Goal: Information Seeking & Learning: Learn about a topic

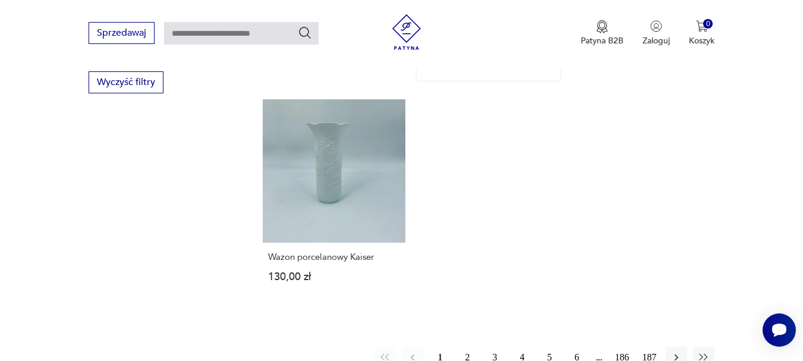
scroll to position [1800, 0]
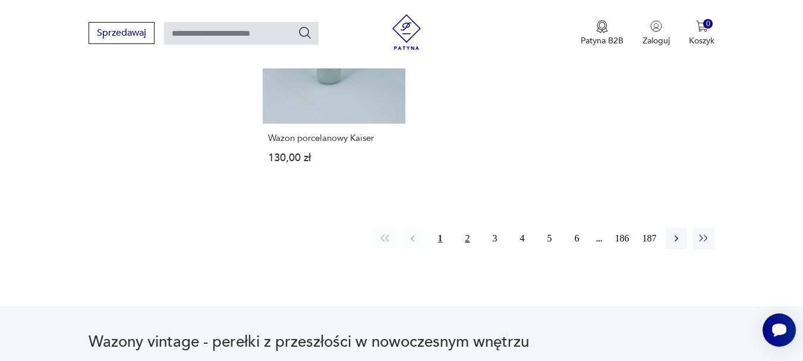
click at [465, 228] on button "2" at bounding box center [466, 238] width 21 height 21
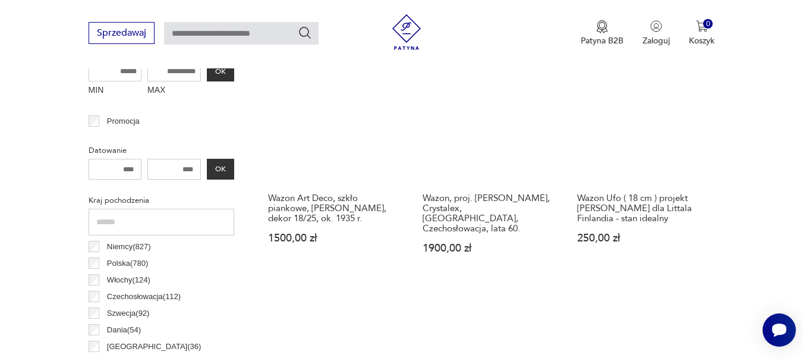
scroll to position [553, 0]
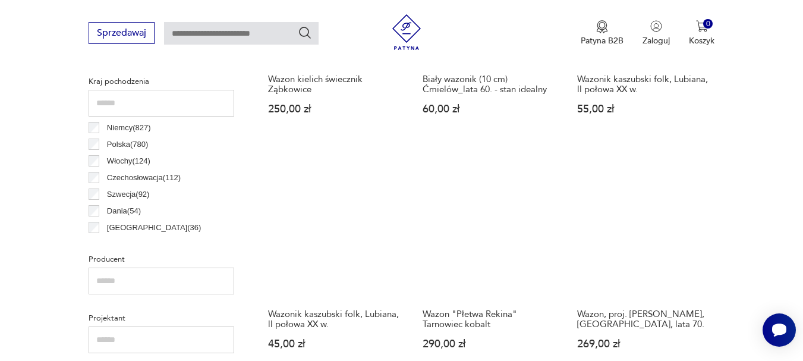
scroll to position [732, 0]
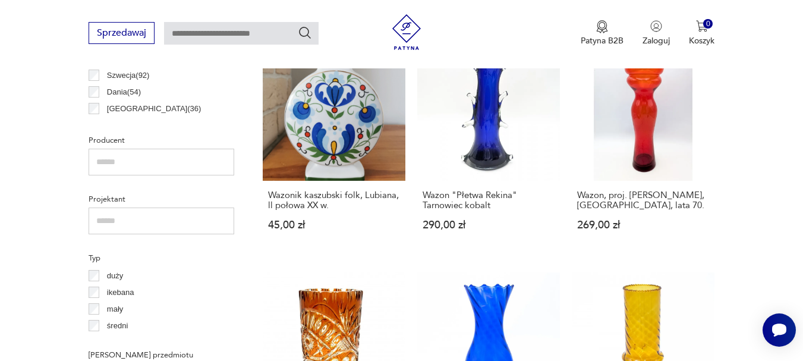
click at [143, 219] on input "text" at bounding box center [162, 220] width 146 height 27
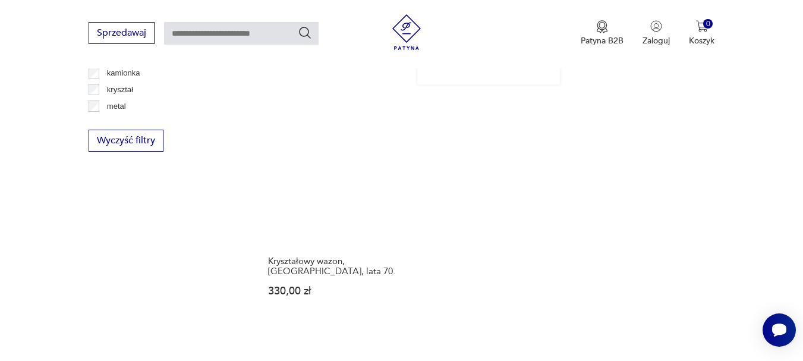
scroll to position [1801, 0]
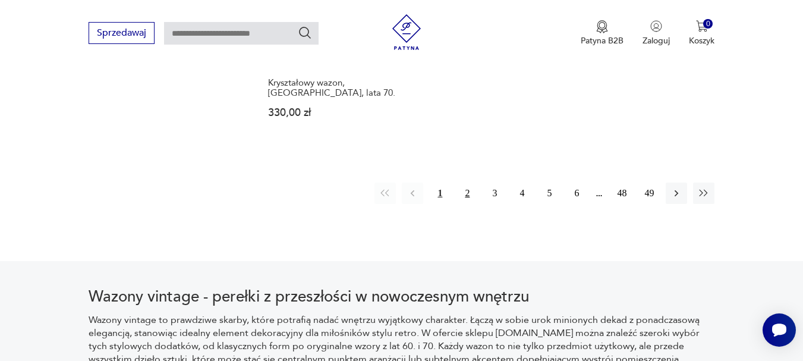
click at [464, 182] on button "2" at bounding box center [466, 192] width 21 height 21
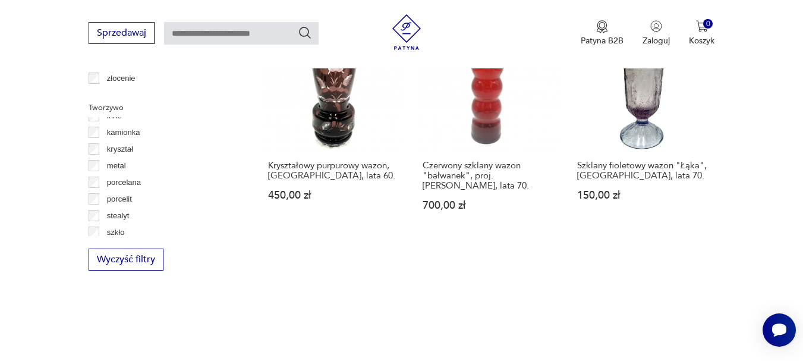
scroll to position [64, 0]
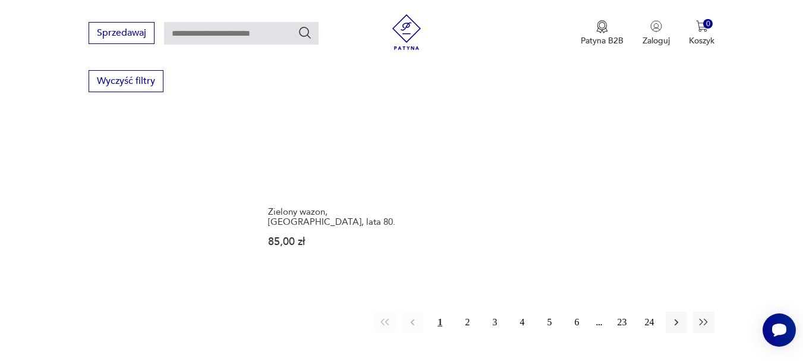
scroll to position [1742, 0]
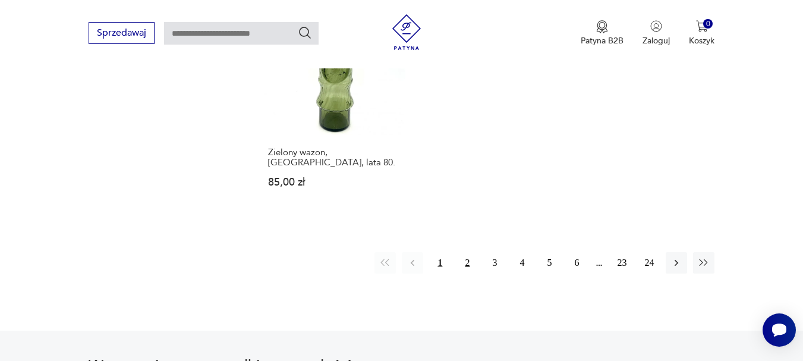
click at [465, 252] on button "2" at bounding box center [466, 262] width 21 height 21
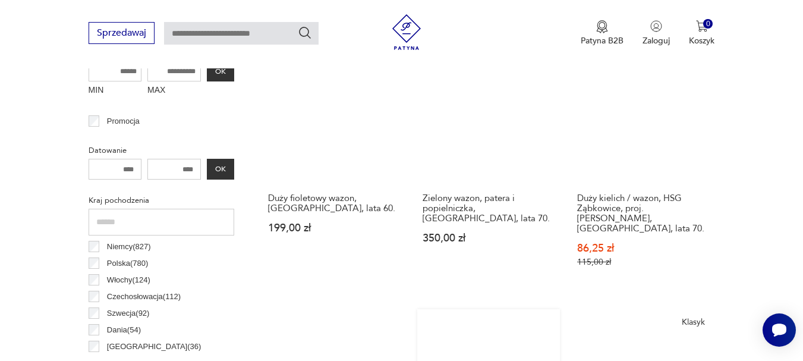
scroll to position [613, 0]
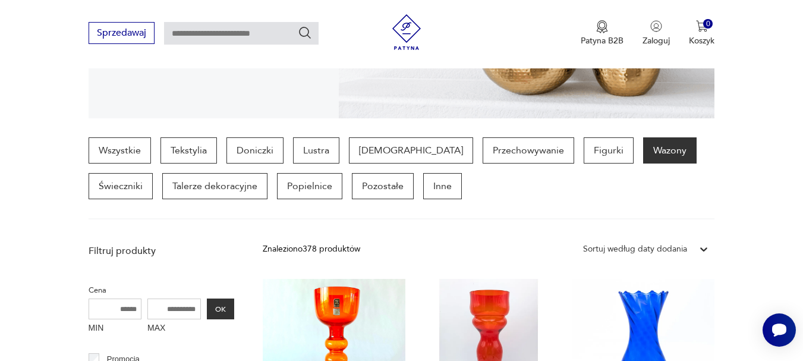
scroll to position [375, 0]
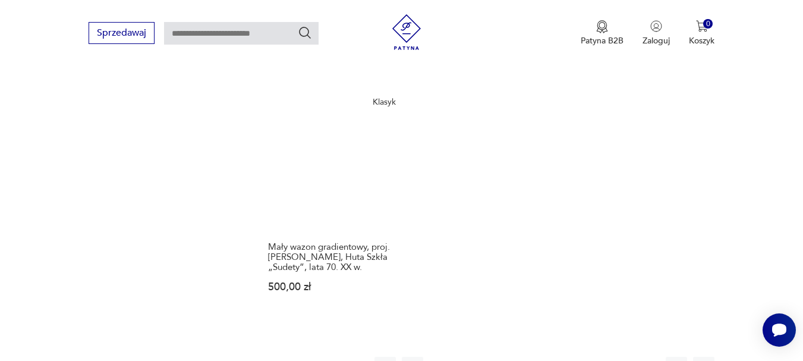
scroll to position [1801, 0]
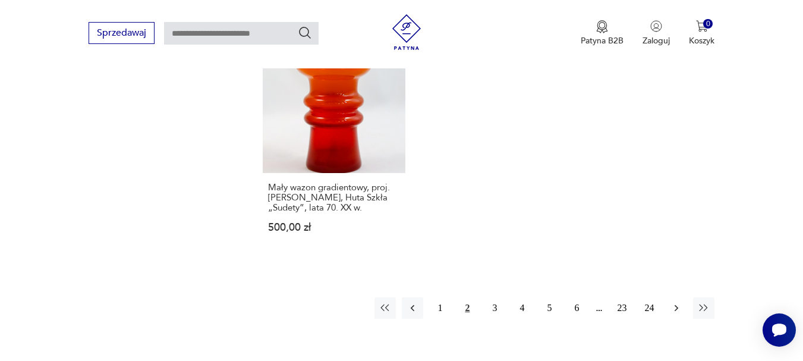
click at [677, 304] on icon "button" at bounding box center [676, 307] width 4 height 7
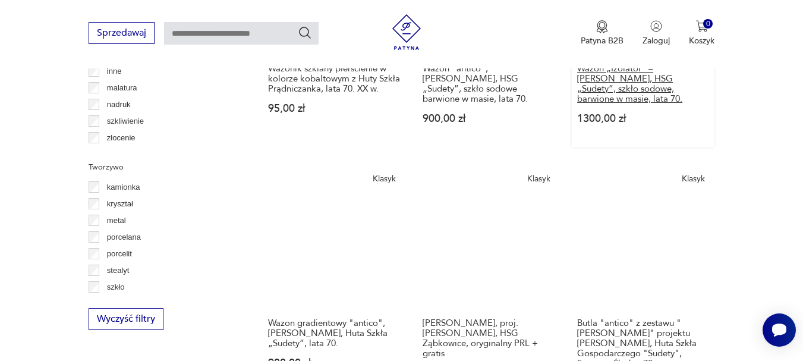
scroll to position [1623, 0]
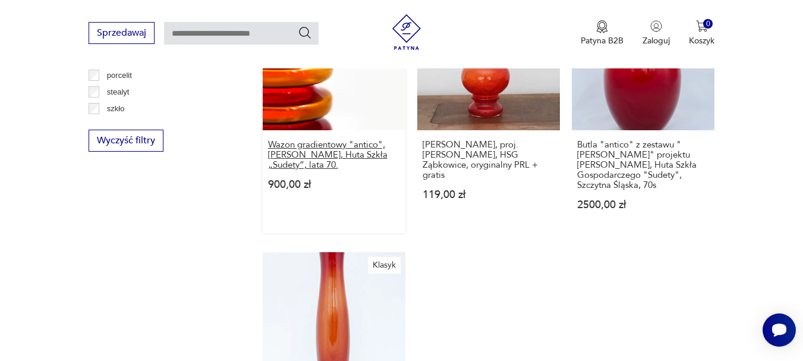
drag, startPoint x: 319, startPoint y: 108, endPoint x: 302, endPoint y: 120, distance: 21.3
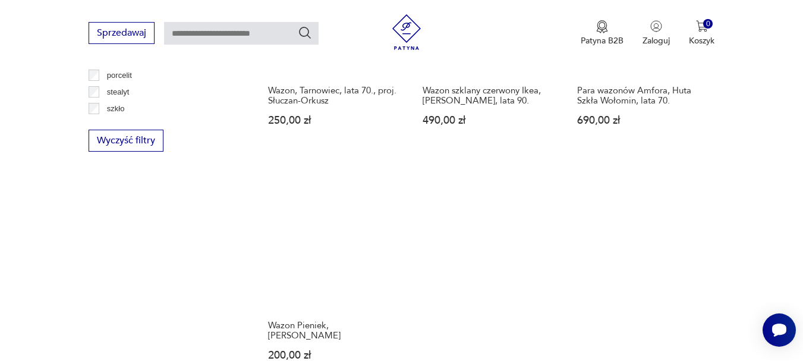
scroll to position [1861, 0]
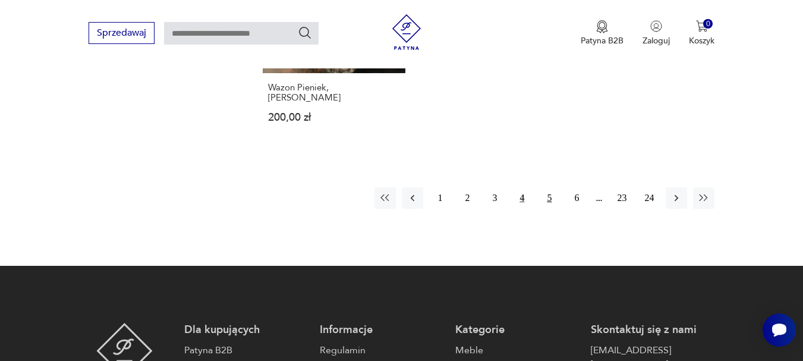
click at [544, 187] on button "5" at bounding box center [548, 197] width 21 height 21
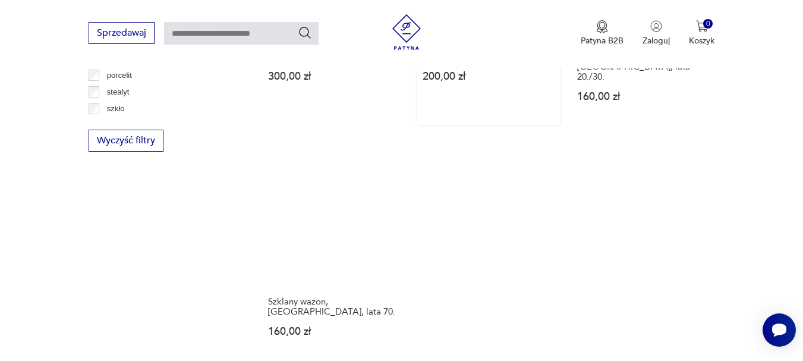
scroll to position [1801, 0]
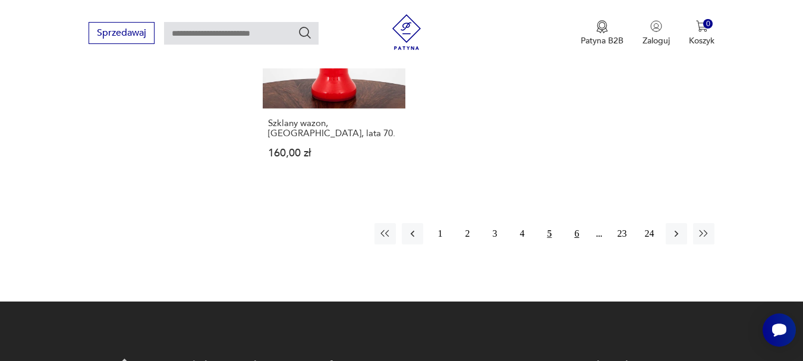
click at [576, 223] on button "6" at bounding box center [576, 233] width 21 height 21
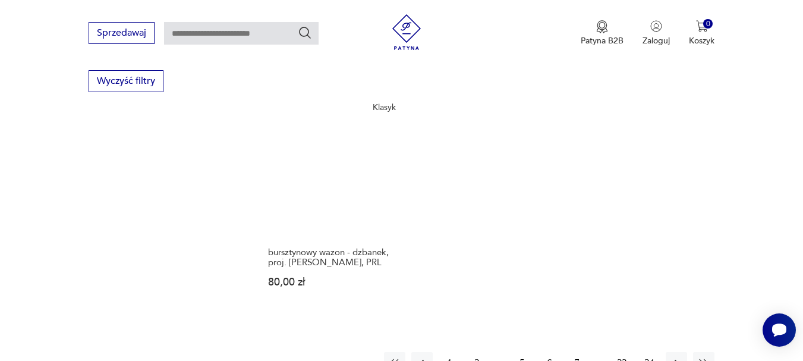
scroll to position [1801, 0]
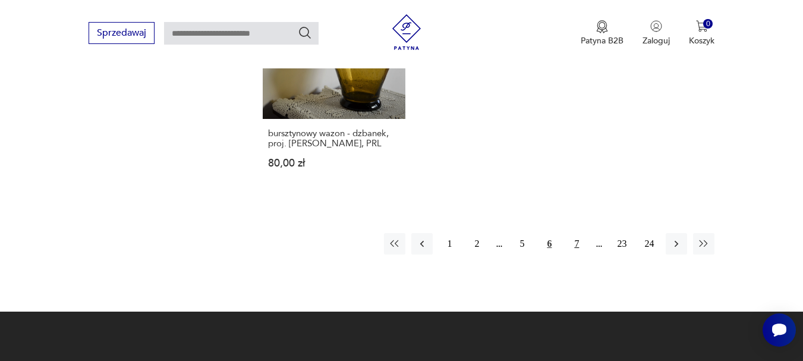
click at [578, 233] on button "7" at bounding box center [576, 243] width 21 height 21
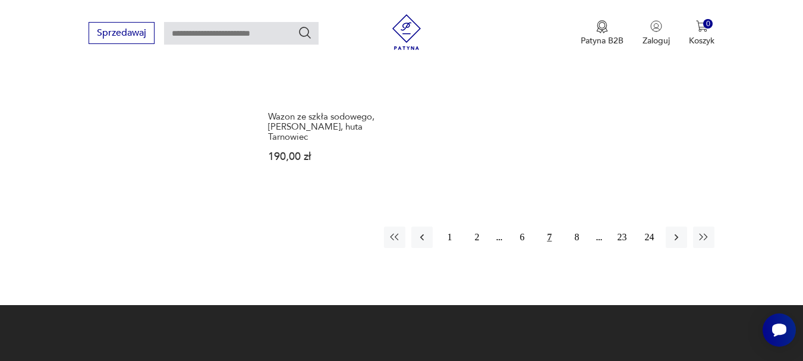
scroll to position [1861, 0]
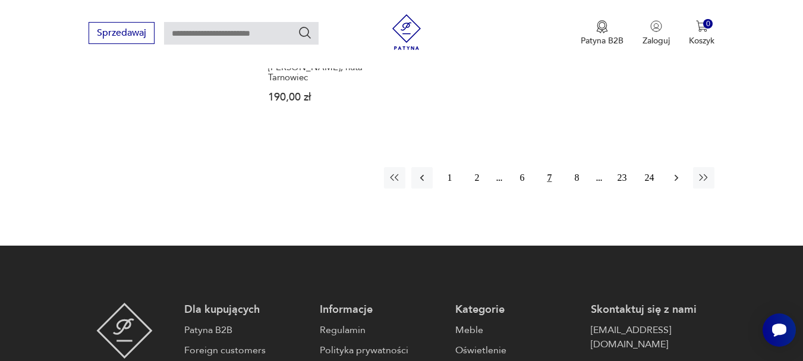
click at [675, 172] on icon "button" at bounding box center [676, 178] width 12 height 12
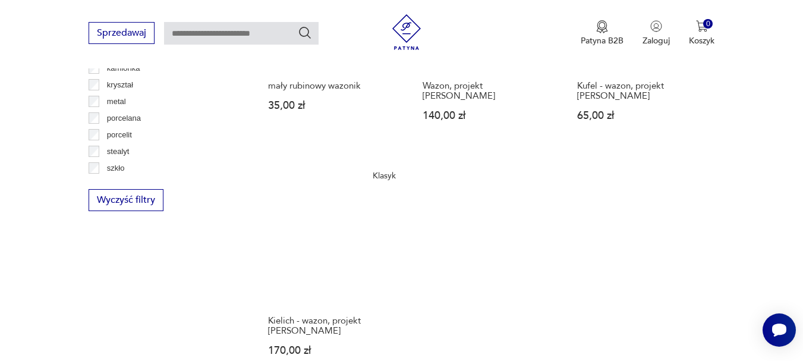
scroll to position [1801, 0]
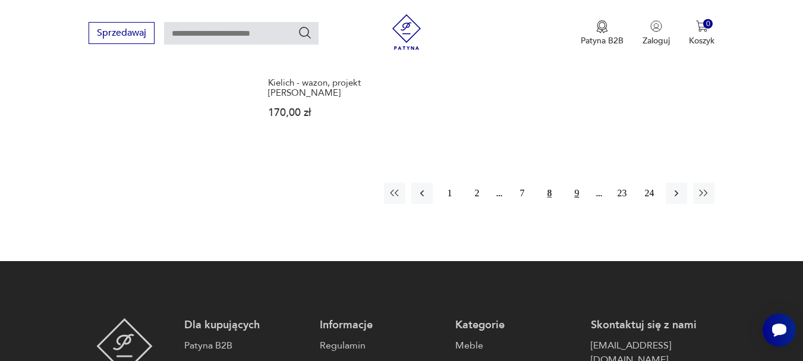
click at [582, 182] on button "9" at bounding box center [576, 192] width 21 height 21
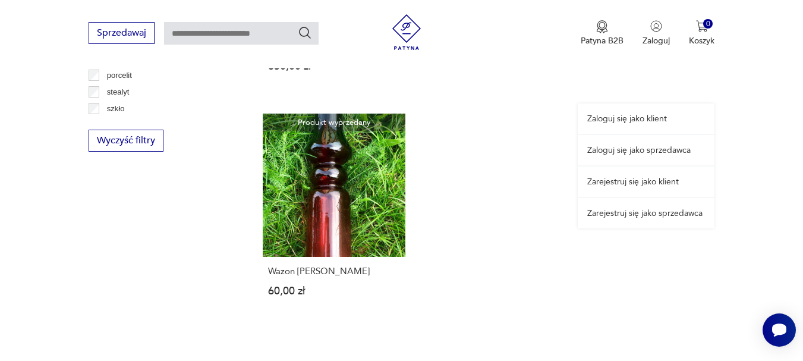
scroll to position [1742, 0]
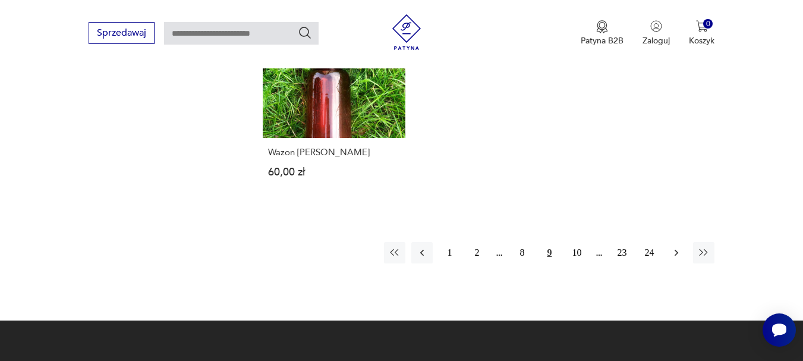
click at [673, 247] on icon "button" at bounding box center [676, 253] width 12 height 12
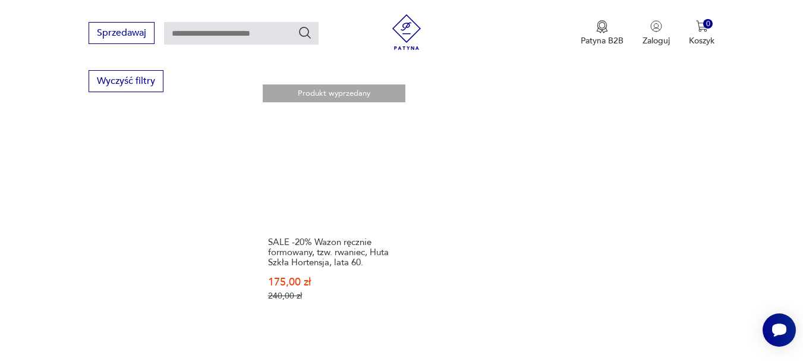
scroll to position [1861, 0]
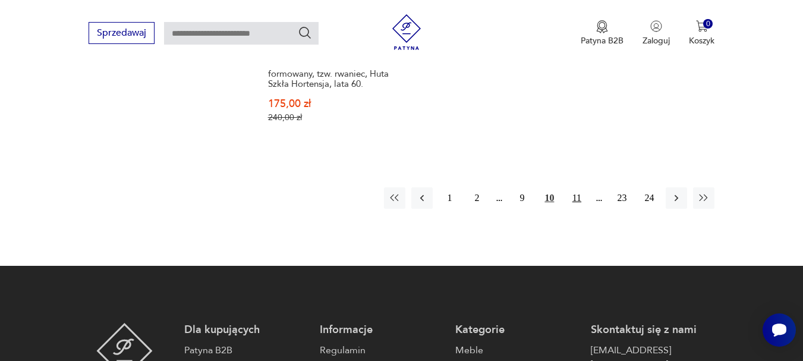
click at [576, 190] on button "11" at bounding box center [576, 197] width 21 height 21
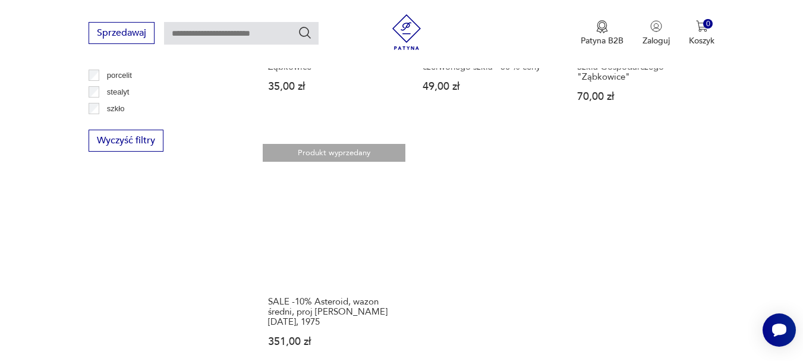
scroll to position [1801, 0]
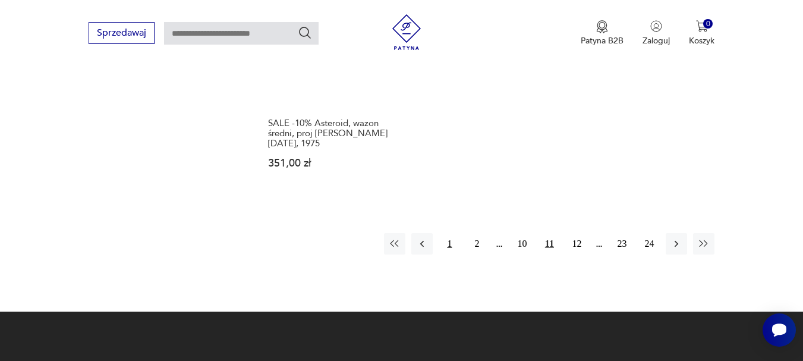
click at [445, 244] on button "1" at bounding box center [449, 243] width 21 height 21
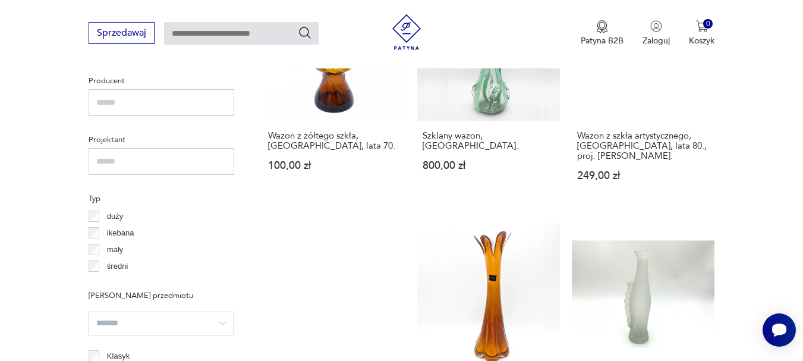
scroll to position [850, 0]
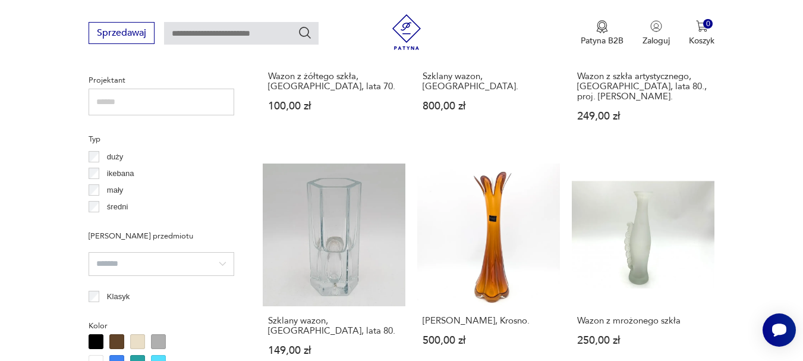
click at [168, 266] on input "search" at bounding box center [162, 264] width 146 height 24
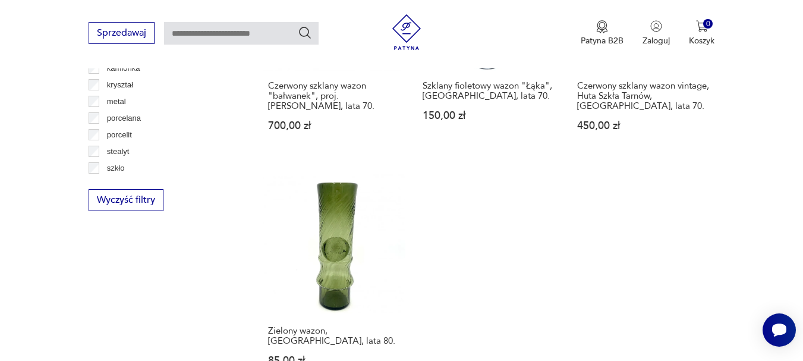
scroll to position [1682, 0]
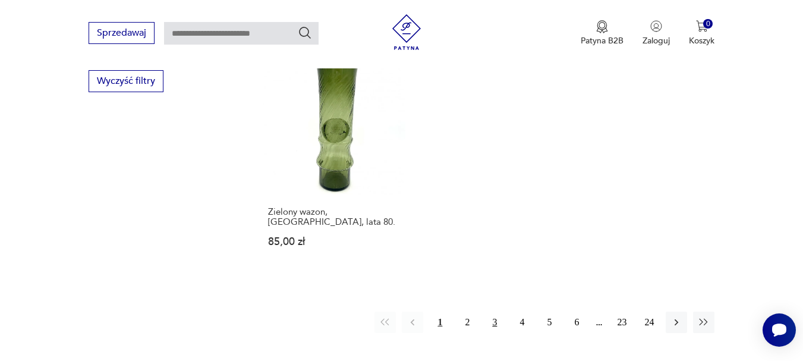
click at [496, 311] on button "3" at bounding box center [494, 321] width 21 height 21
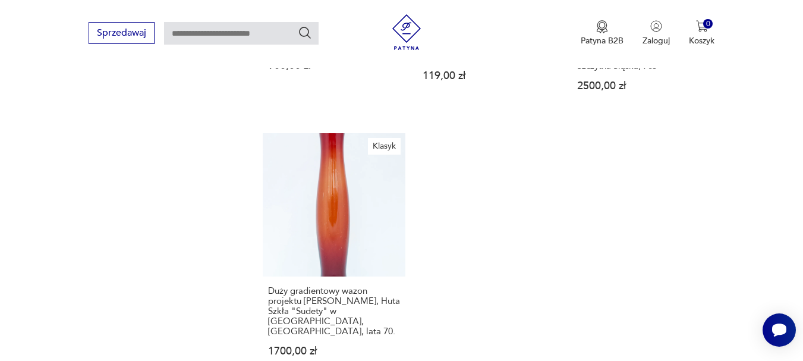
scroll to position [1920, 0]
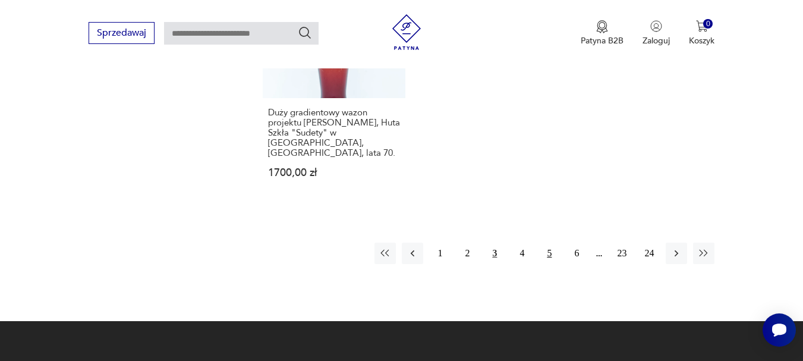
click at [546, 242] on button "5" at bounding box center [548, 252] width 21 height 21
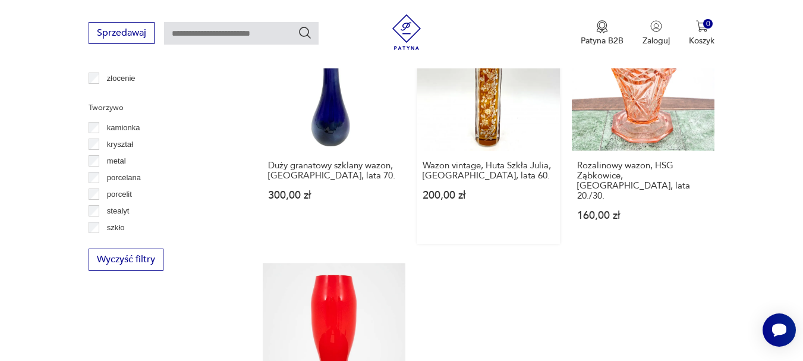
scroll to position [1682, 0]
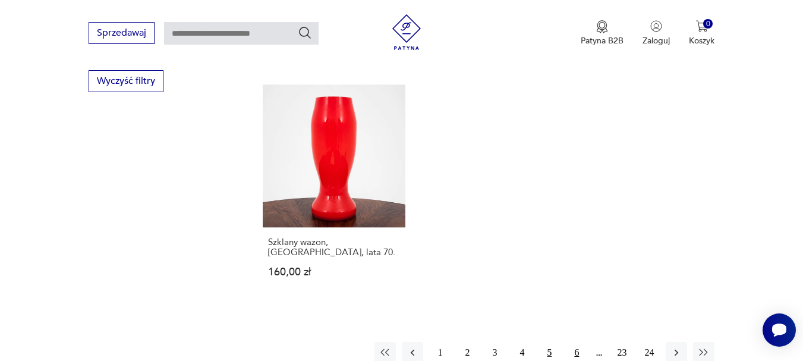
click at [576, 342] on button "6" at bounding box center [576, 352] width 21 height 21
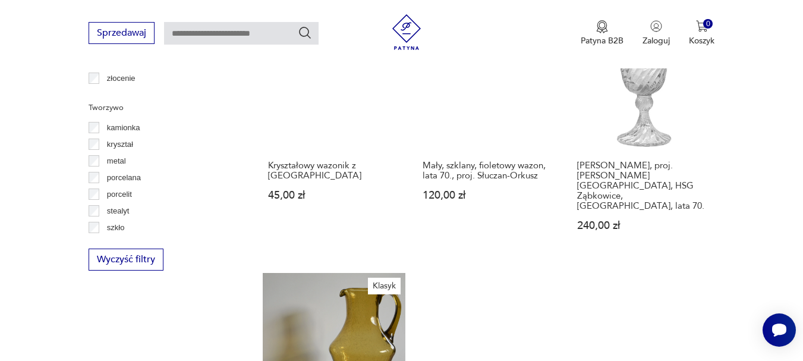
scroll to position [1742, 0]
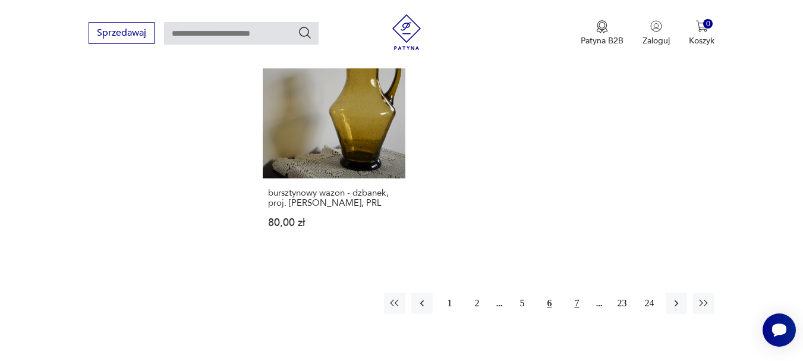
click at [575, 292] on button "7" at bounding box center [576, 302] width 21 height 21
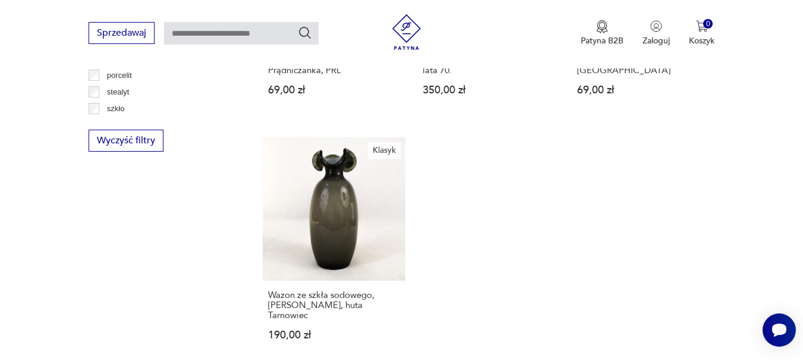
scroll to position [1861, 0]
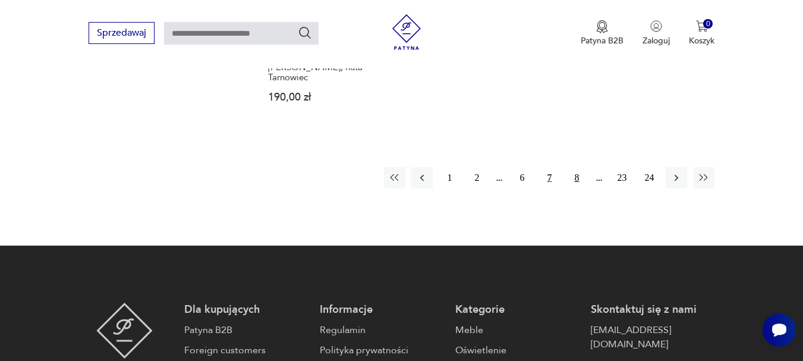
click at [573, 167] on button "8" at bounding box center [576, 177] width 21 height 21
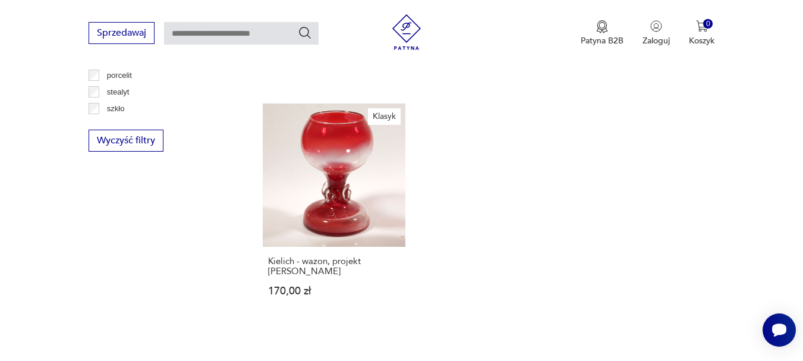
scroll to position [1801, 0]
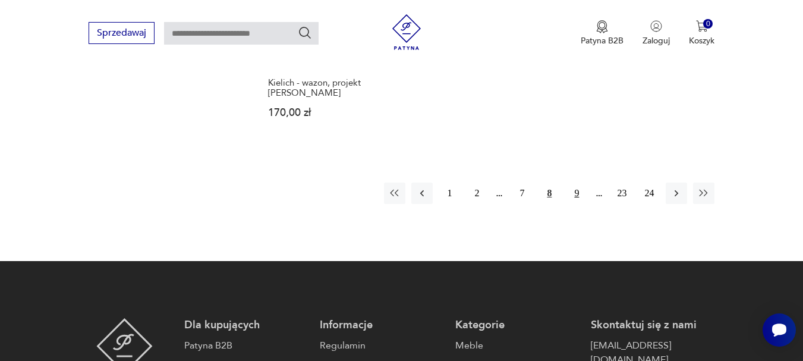
click at [573, 191] on button "9" at bounding box center [576, 192] width 21 height 21
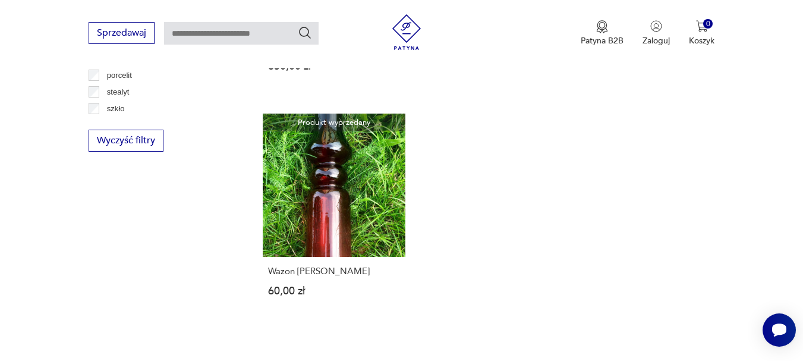
scroll to position [1742, 0]
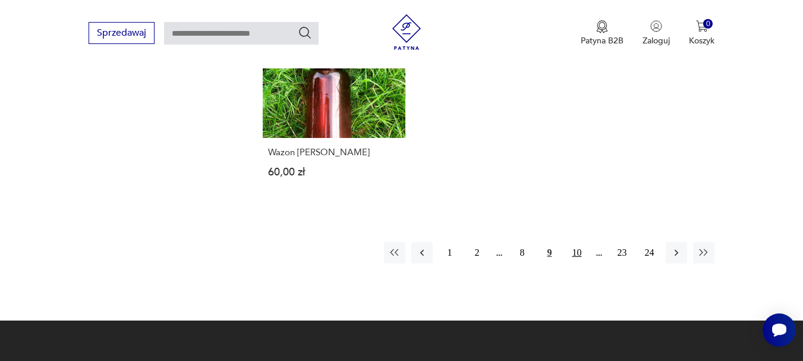
click at [576, 242] on button "10" at bounding box center [576, 252] width 21 height 21
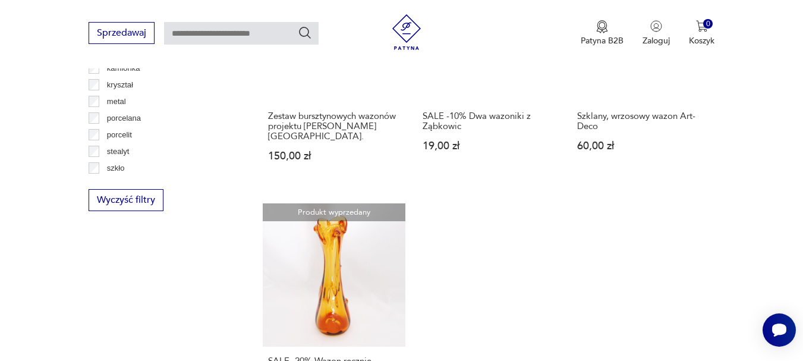
scroll to position [1742, 0]
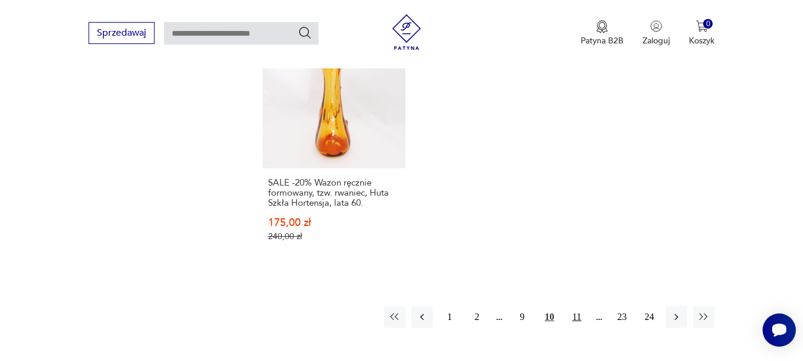
click at [578, 306] on button "11" at bounding box center [576, 316] width 21 height 21
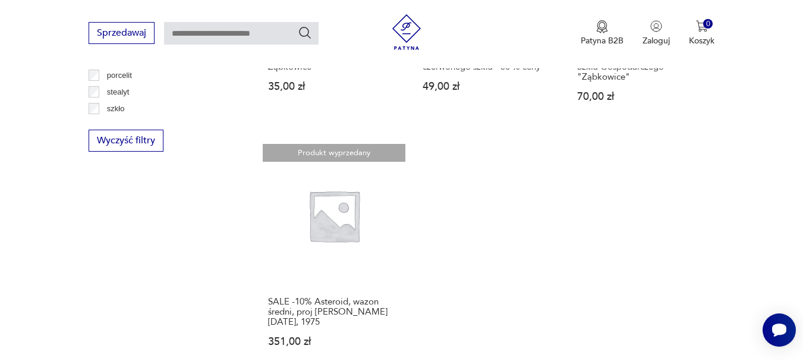
scroll to position [1801, 0]
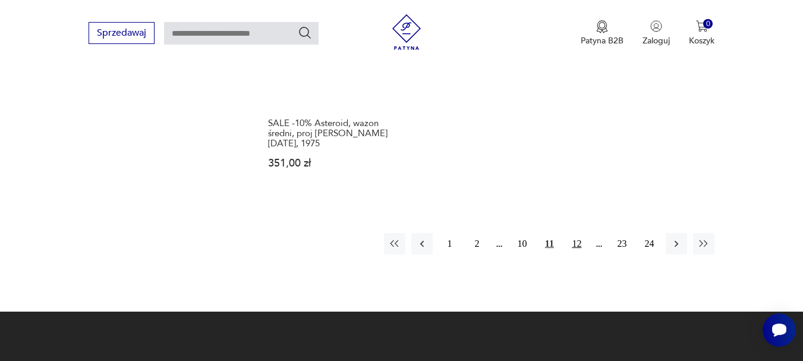
click at [572, 251] on button "12" at bounding box center [576, 243] width 21 height 21
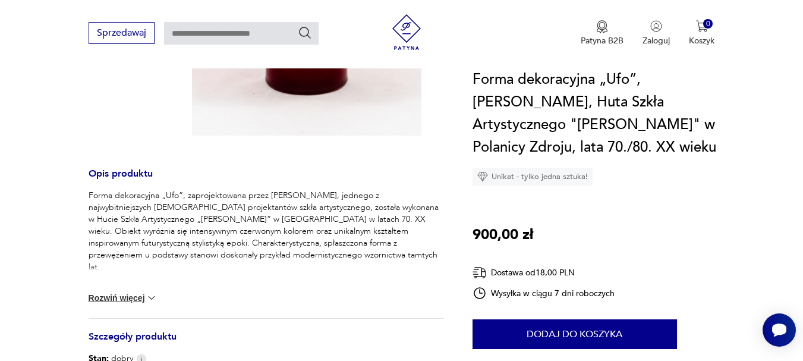
scroll to position [238, 0]
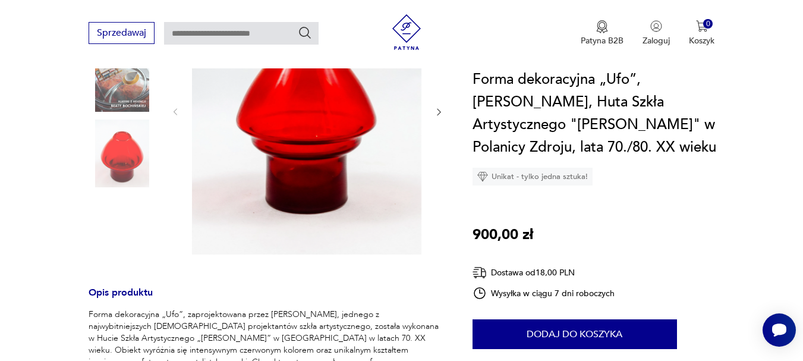
click at [353, 155] on img at bounding box center [306, 111] width 229 height 286
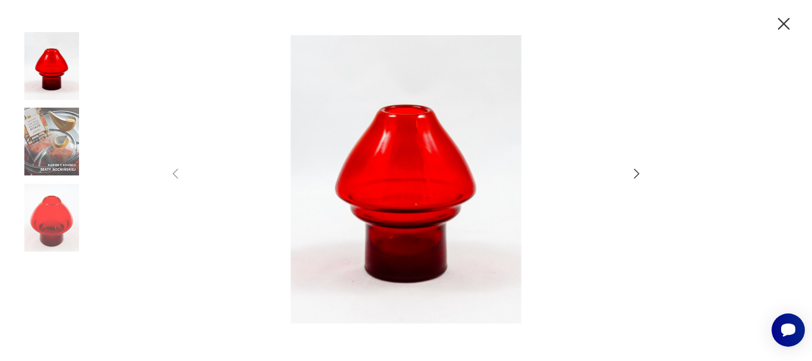
click at [641, 174] on icon "button" at bounding box center [636, 173] width 14 height 14
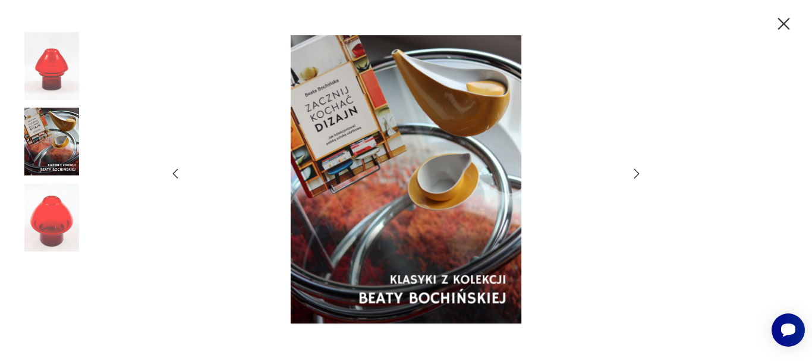
click at [641, 173] on icon "button" at bounding box center [636, 173] width 14 height 14
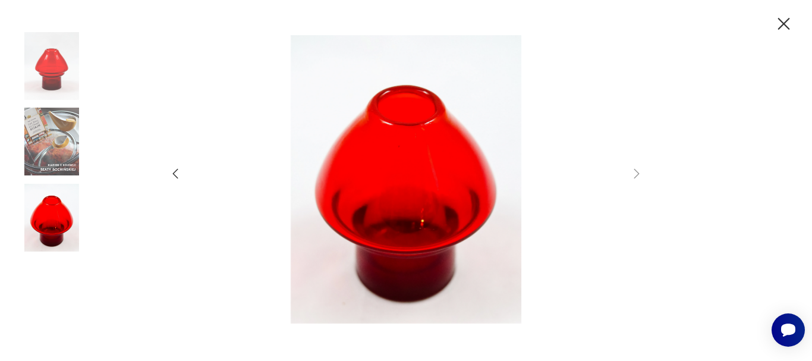
click at [771, 14] on div at bounding box center [406, 180] width 812 height 361
click at [784, 21] on icon "button" at bounding box center [783, 24] width 21 height 21
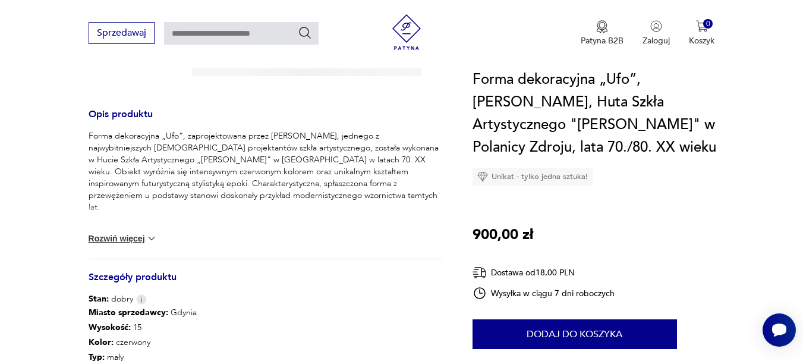
scroll to position [475, 0]
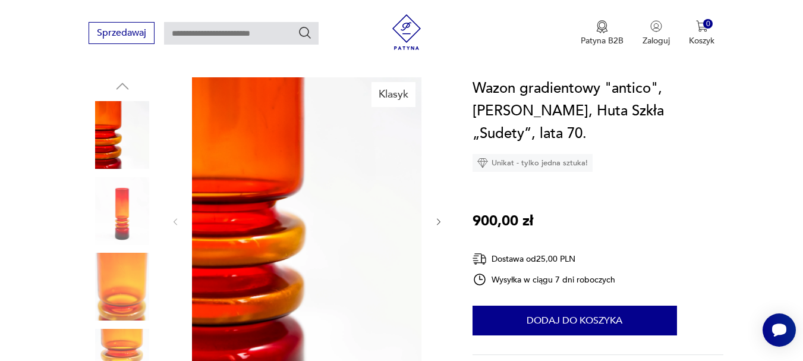
click at [139, 219] on img at bounding box center [123, 211] width 68 height 68
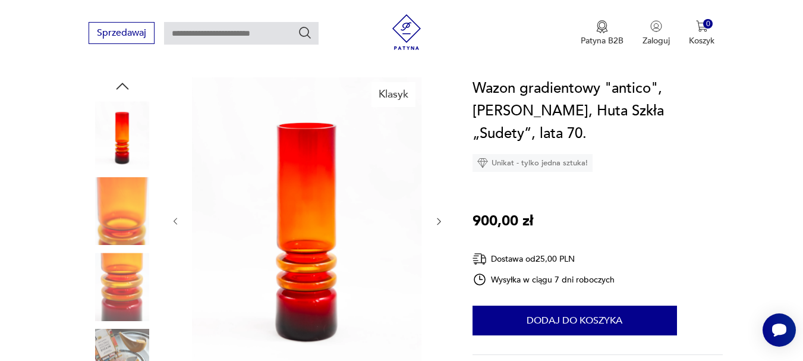
click at [433, 216] on div at bounding box center [307, 221] width 273 height 288
click at [439, 222] on icon "button" at bounding box center [439, 221] width 4 height 7
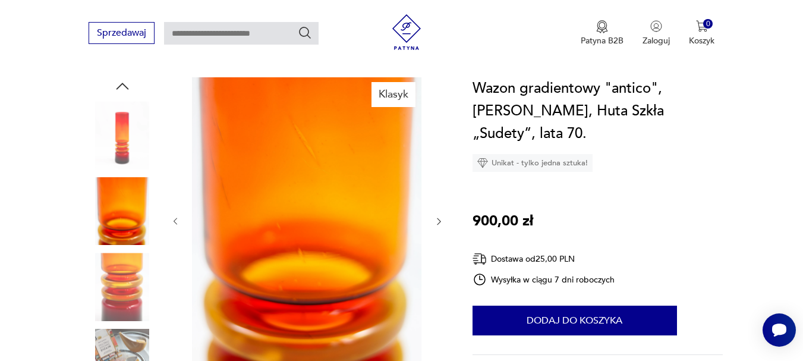
click at [439, 222] on icon "button" at bounding box center [439, 221] width 4 height 7
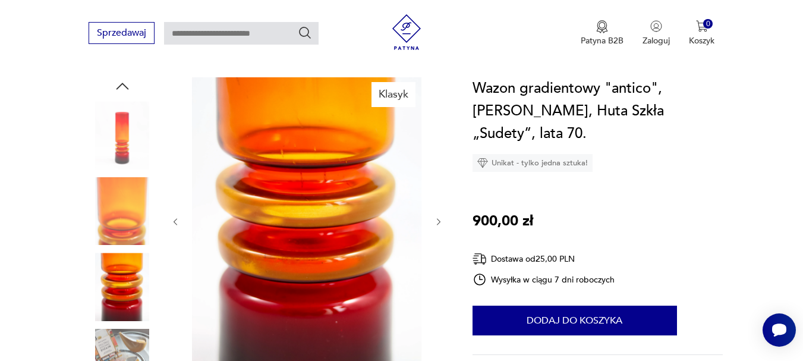
click at [439, 222] on icon "button" at bounding box center [439, 222] width 10 height 10
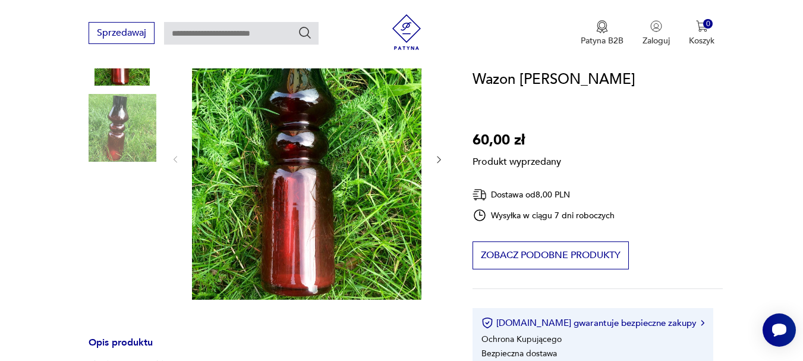
scroll to position [59, 0]
